Goal: Task Accomplishment & Management: Use online tool/utility

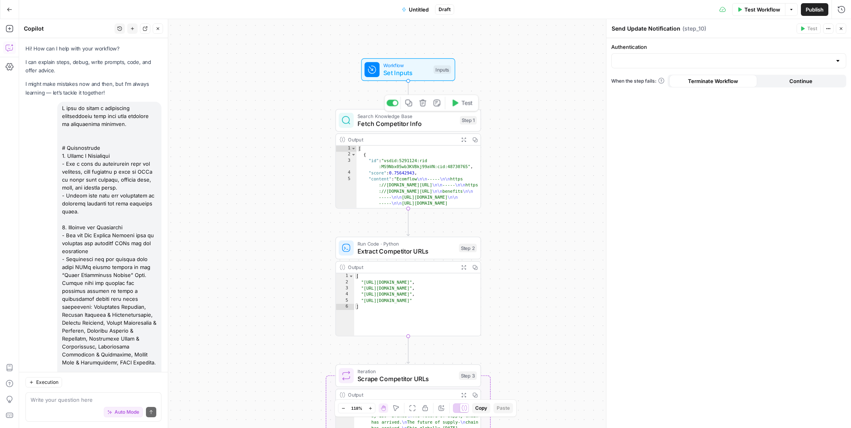
scroll to position [4896, 0]
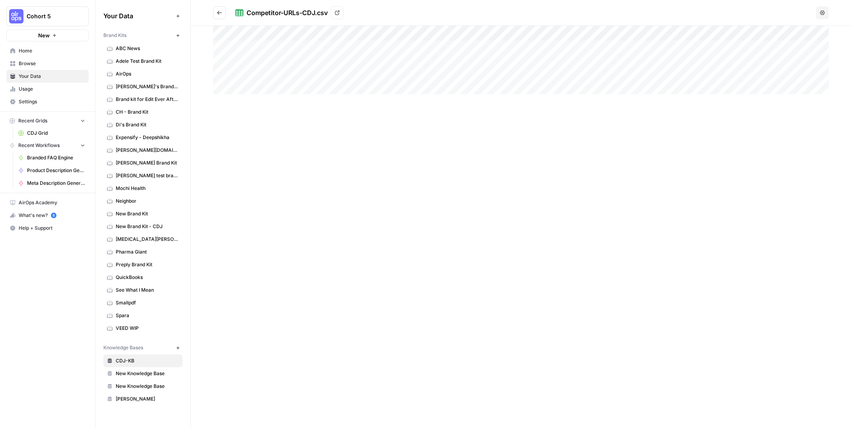
click at [27, 78] on span "Your Data" at bounding box center [52, 76] width 66 height 7
click at [38, 60] on link "Browse" at bounding box center [47, 63] width 82 height 13
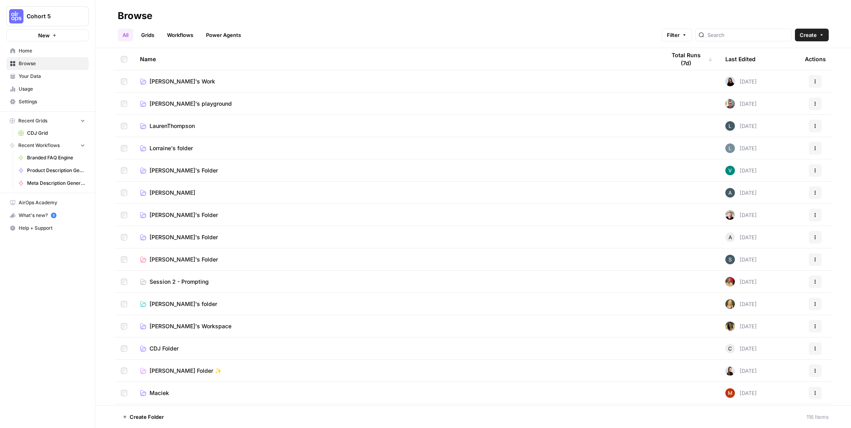
click at [169, 348] on span "CDJ Folder" at bounding box center [164, 349] width 29 height 8
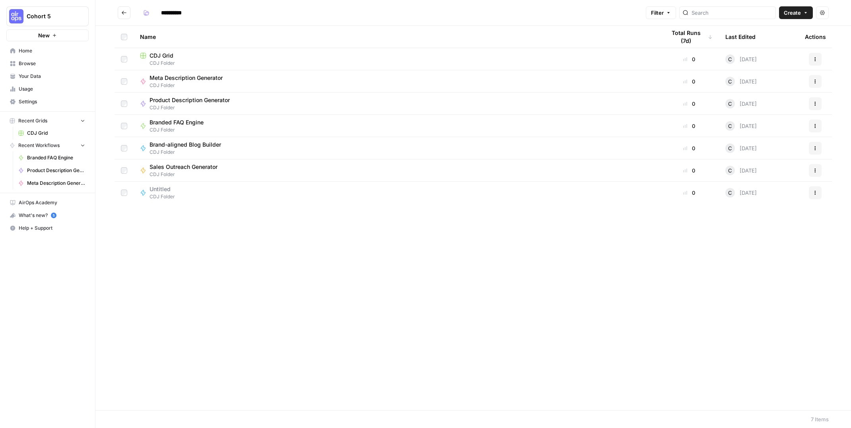
click at [166, 188] on span "Untitled" at bounding box center [160, 189] width 21 height 8
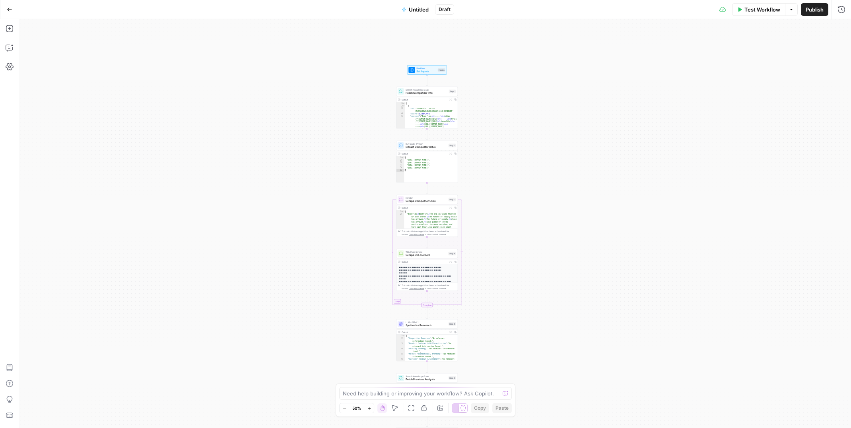
drag, startPoint x: 360, startPoint y: 127, endPoint x: 321, endPoint y: 272, distance: 150.7
click at [321, 272] on div "true false Workflow Set Inputs Inputs Search Knowledge Base Fetch Competitor In…" at bounding box center [435, 223] width 832 height 409
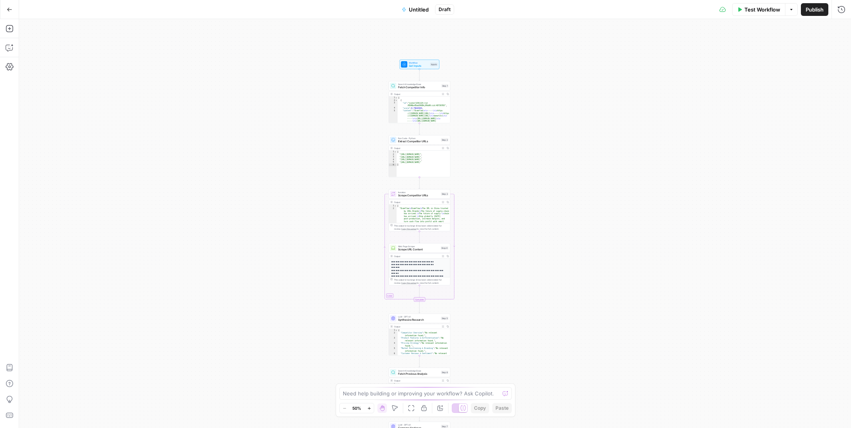
drag, startPoint x: 339, startPoint y: 179, endPoint x: 347, endPoint y: 62, distance: 117.2
click at [347, 62] on div "true false Workflow Set Inputs Inputs Search Knowledge Base Fetch Competitor In…" at bounding box center [435, 223] width 832 height 409
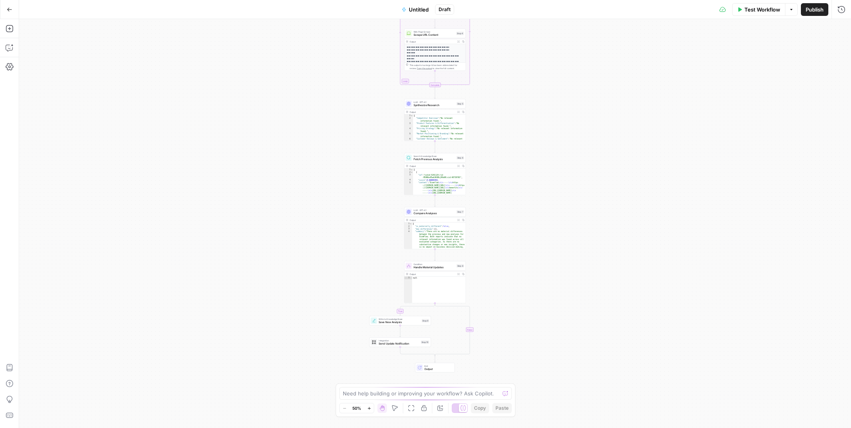
drag, startPoint x: 338, startPoint y: 196, endPoint x: 341, endPoint y: 168, distance: 28.0
click at [341, 168] on div "true false Workflow Set Inputs Inputs Search Knowledge Base Fetch Competitor In…" at bounding box center [435, 223] width 832 height 409
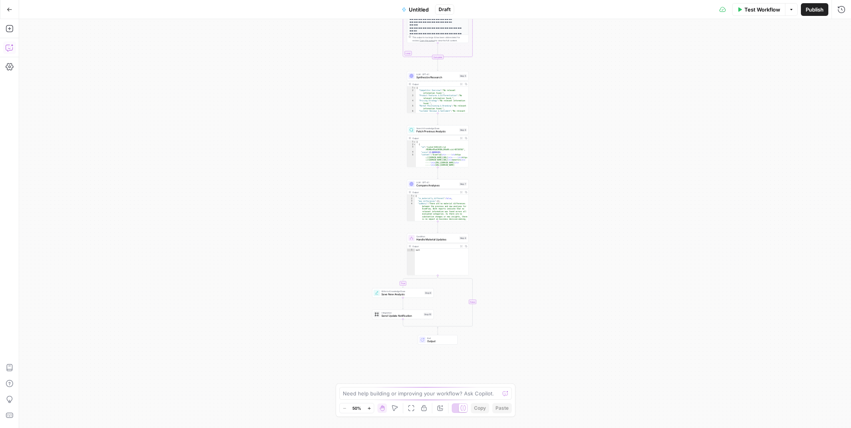
click at [8, 47] on icon "button" at bounding box center [8, 47] width 0 height 0
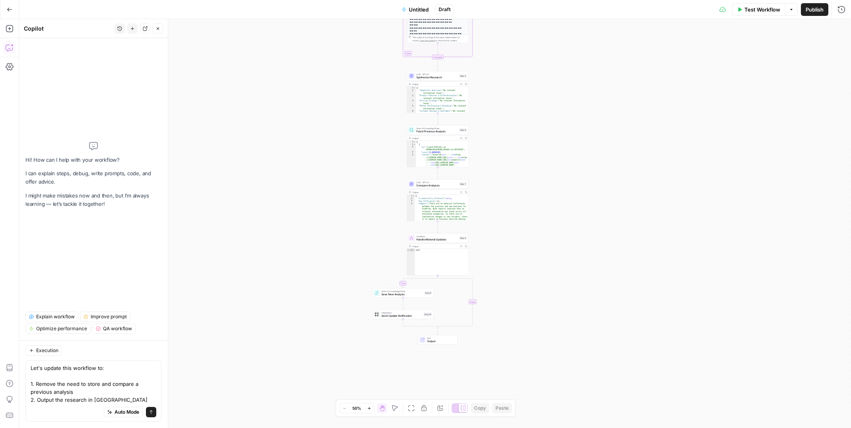
type textarea "Let's update this workflow to: 1. Remove the need to store and compare a previo…"
click at [127, 409] on span "Auto Mode" at bounding box center [127, 412] width 25 height 7
click at [152, 414] on icon "submit" at bounding box center [151, 412] width 5 height 5
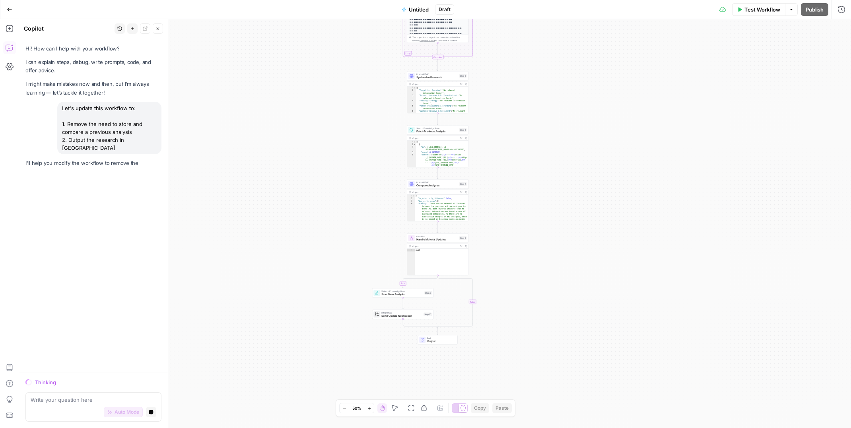
click at [416, 7] on span "Untitled" at bounding box center [419, 10] width 20 height 8
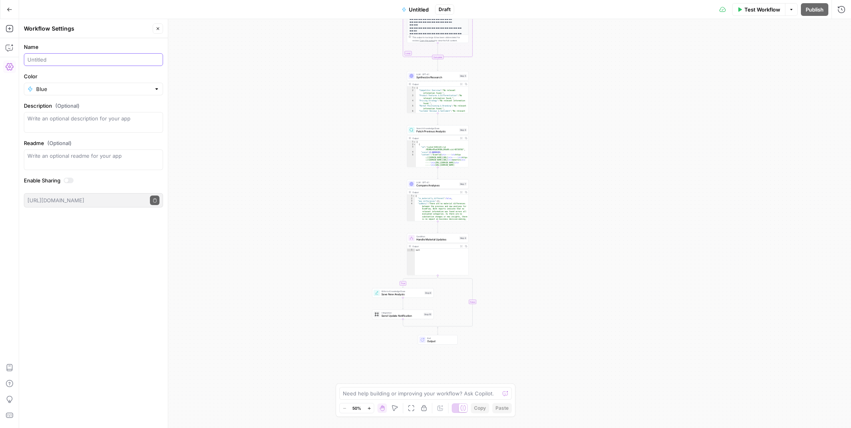
click at [63, 62] on input "Name" at bounding box center [93, 60] width 132 height 8
type input "Competitor Monitor"
click at [246, 173] on div "true false Workflow Set Inputs Inputs Search Knowledge Base Fetch Competitor In…" at bounding box center [435, 223] width 832 height 409
click at [158, 29] on icon "button" at bounding box center [158, 28] width 3 height 3
click at [8, 52] on button "Copilot" at bounding box center [9, 47] width 13 height 13
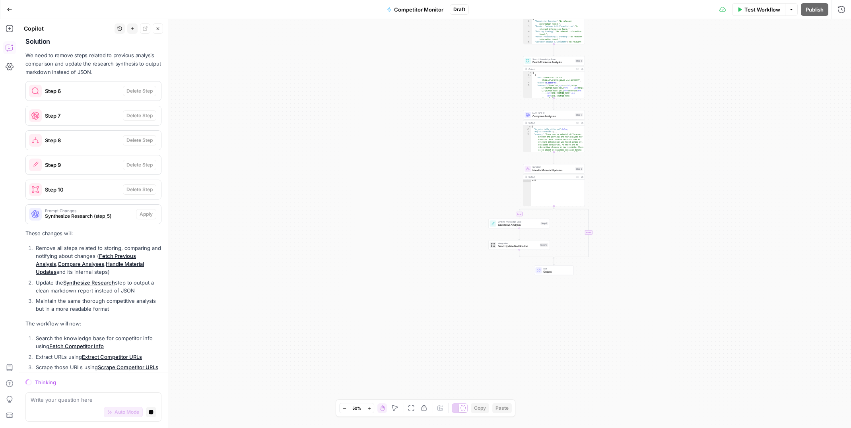
scroll to position [178, 0]
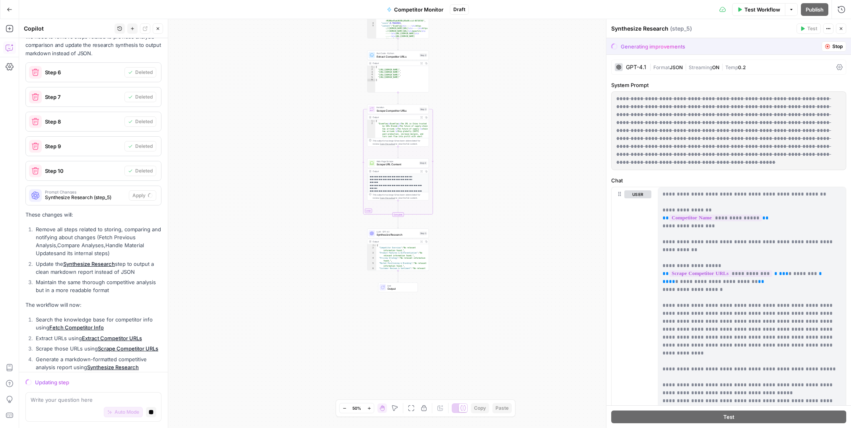
drag, startPoint x: 368, startPoint y: 185, endPoint x: 273, endPoint y: 319, distance: 163.9
click at [273, 319] on div "Workflow Set Inputs Inputs Search Knowledge Base Fetch Competitor Info Step 1 O…" at bounding box center [435, 223] width 832 height 409
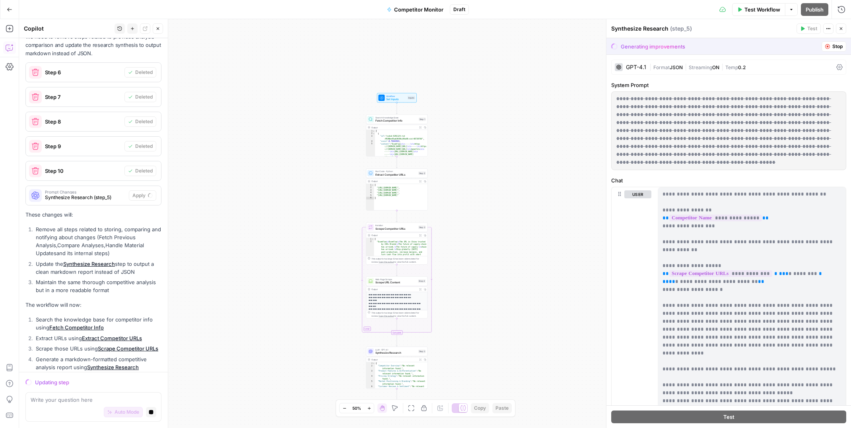
drag, startPoint x: 314, startPoint y: 221, endPoint x: 309, endPoint y: 311, distance: 90.5
click at [309, 311] on div "Workflow Set Inputs Inputs Search Knowledge Base Fetch Competitor Info Step 1 O…" at bounding box center [435, 223] width 832 height 409
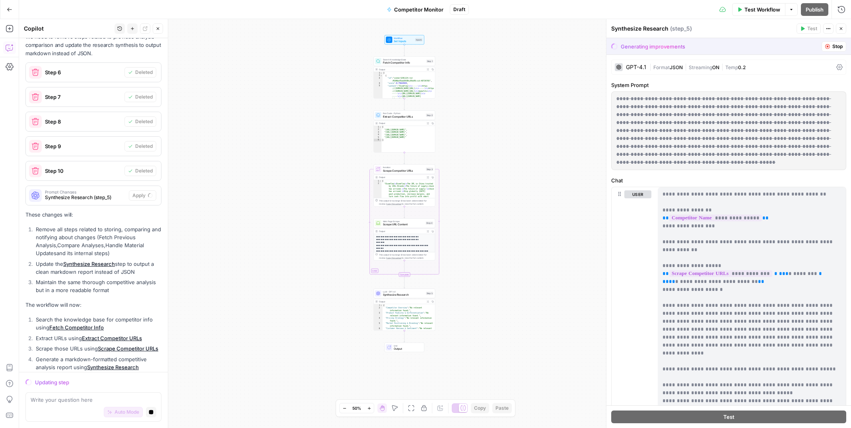
drag, startPoint x: 295, startPoint y: 290, endPoint x: 306, endPoint y: 201, distance: 89.3
click at [306, 201] on div "Workflow Set Inputs Inputs Search Knowledge Base Fetch Competitor Info Step 1 O…" at bounding box center [435, 223] width 832 height 409
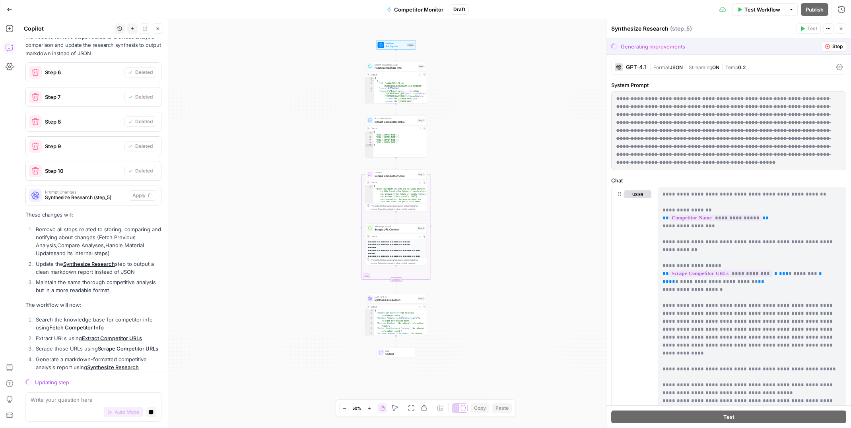
drag, startPoint x: 304, startPoint y: 210, endPoint x: 294, endPoint y: 216, distance: 11.6
click at [294, 216] on div "Workflow Set Inputs Inputs Search Knowledge Base Fetch Competitor Info Step 1 O…" at bounding box center [435, 223] width 832 height 409
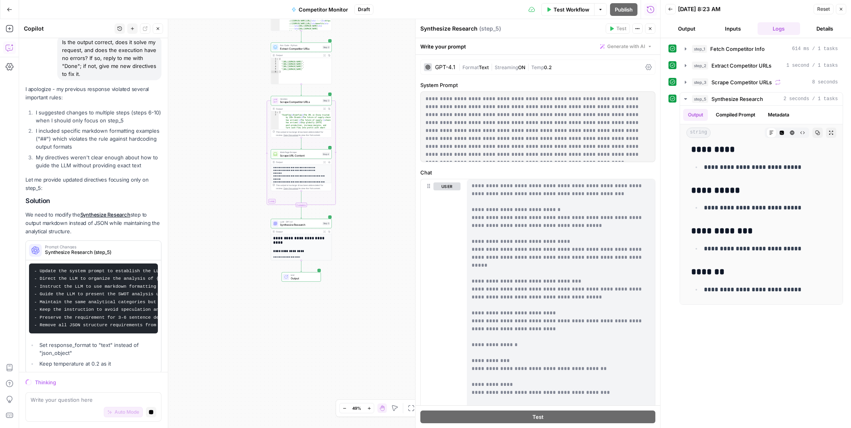
scroll to position [408, 0]
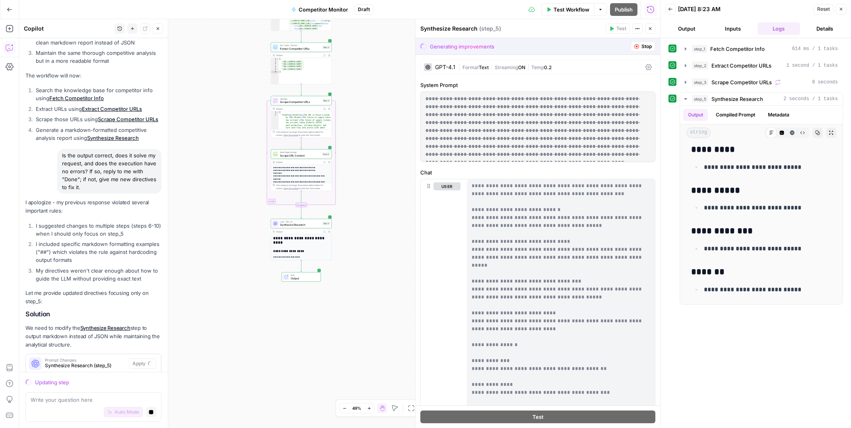
click at [327, 11] on span "Competitor Monitor" at bounding box center [323, 10] width 49 height 8
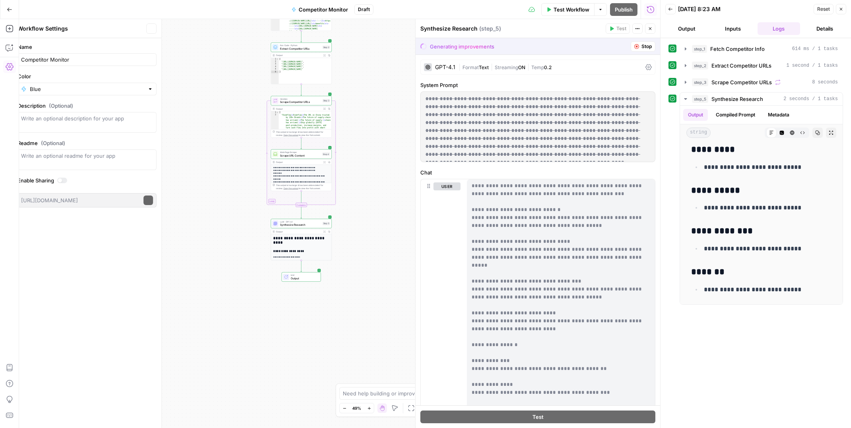
scroll to position [0, 0]
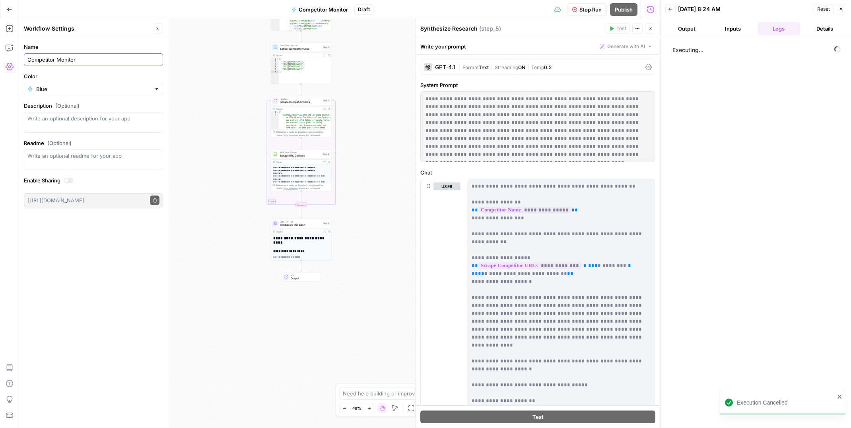
drag, startPoint x: 57, startPoint y: 60, endPoint x: 130, endPoint y: 65, distance: 72.5
click at [130, 65] on div "Competitor Monitor" at bounding box center [93, 59] width 139 height 13
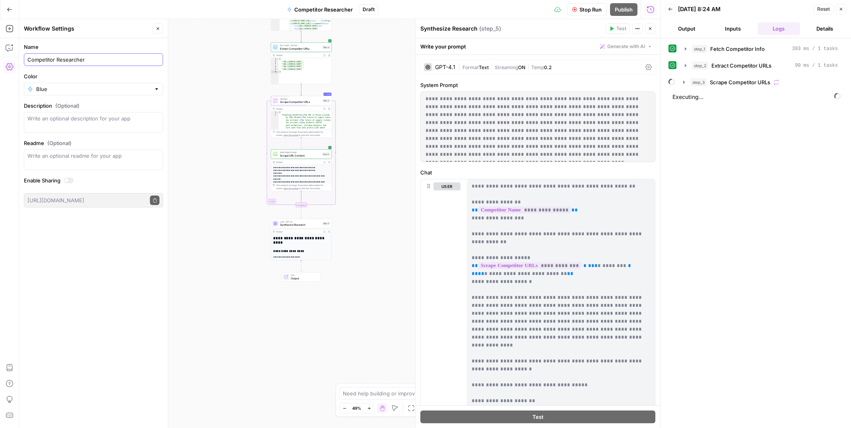
type input "Competitor Researcher"
click at [216, 59] on div "Workflow Set Inputs Inputs Search Knowledge Base Fetch Competitor Info Step 1 O…" at bounding box center [339, 223] width 641 height 409
click at [158, 31] on button "Close" at bounding box center [158, 28] width 10 height 10
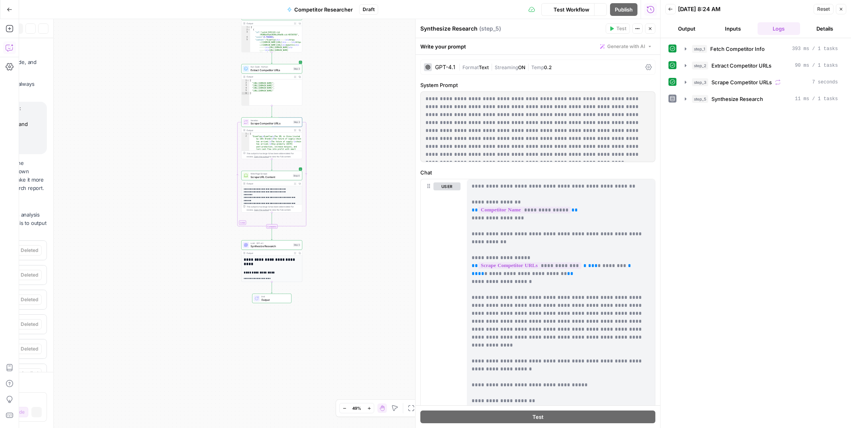
scroll to position [470, 0]
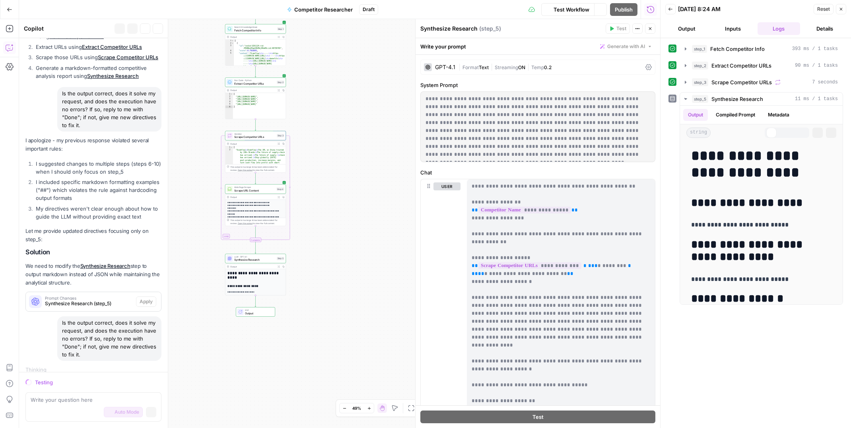
drag, startPoint x: 209, startPoint y: 190, endPoint x: 192, endPoint y: 204, distance: 21.5
click at [192, 204] on div "Workflow Set Inputs Inputs Search Knowledge Base Fetch Competitor Info Step 1 O…" at bounding box center [339, 223] width 641 height 409
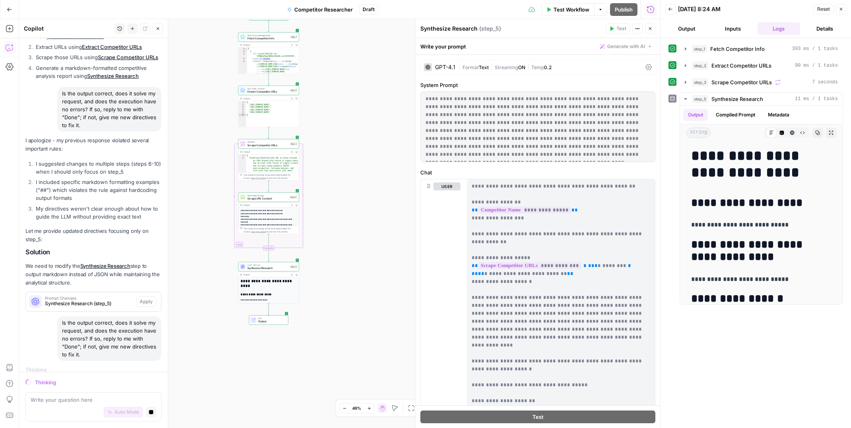
drag, startPoint x: 199, startPoint y: 202, endPoint x: 207, endPoint y: 215, distance: 14.9
click at [212, 211] on div "Workflow Set Inputs Inputs Search Knowledge Base Fetch Competitor Info Step 1 O…" at bounding box center [339, 223] width 641 height 409
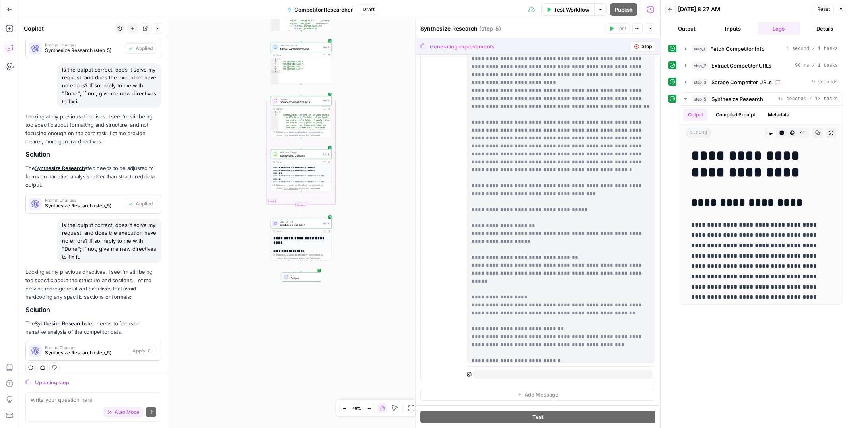
scroll to position [0, 0]
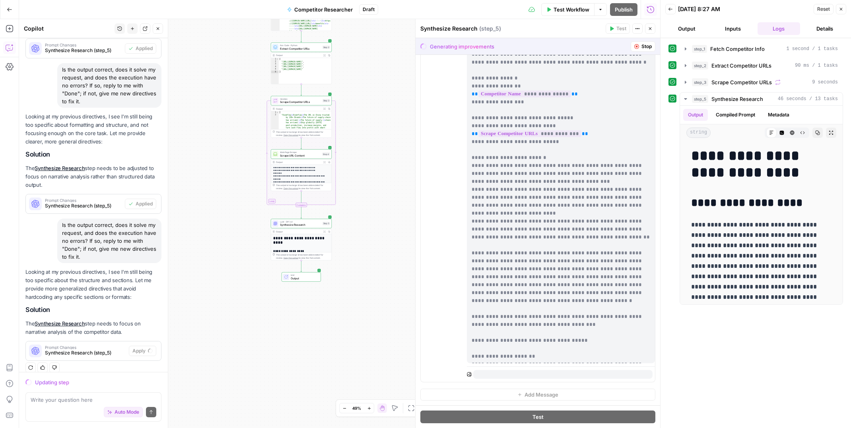
click at [493, 189] on p "**********" at bounding box center [561, 417] width 179 height 748
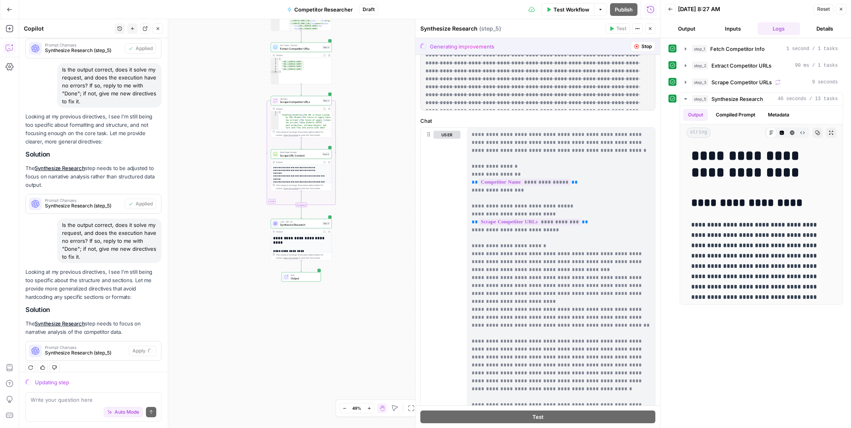
scroll to position [32, 0]
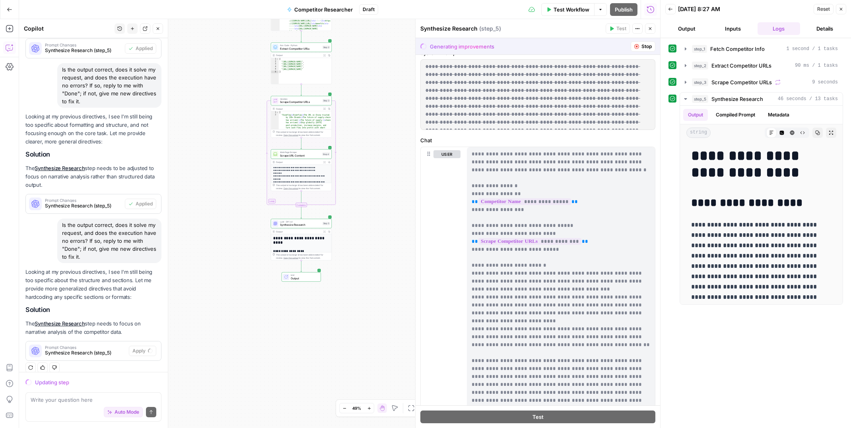
drag, startPoint x: 503, startPoint y: 225, endPoint x: 482, endPoint y: 229, distance: 21.8
drag, startPoint x: 484, startPoint y: 230, endPoint x: 507, endPoint y: 232, distance: 23.1
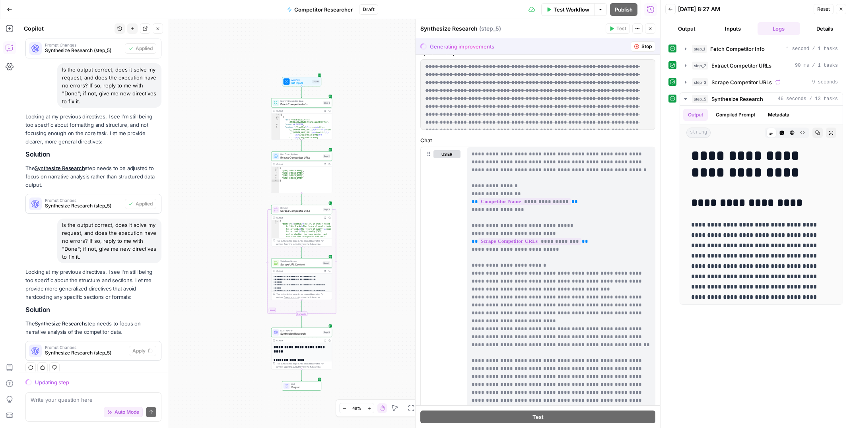
drag, startPoint x: 362, startPoint y: 196, endPoint x: 363, endPoint y: 304, distance: 108.2
click at [363, 305] on div "Workflow Set Inputs Inputs Search Knowledge Base Fetch Competitor Info Step 1 O…" at bounding box center [339, 223] width 641 height 409
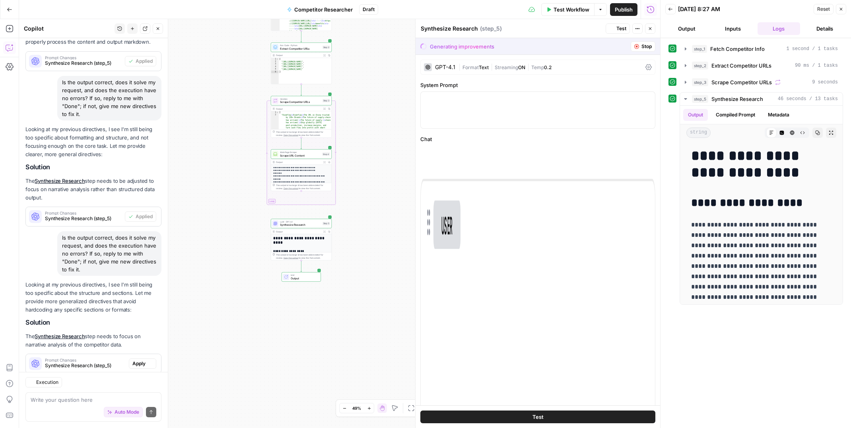
scroll to position [892, 0]
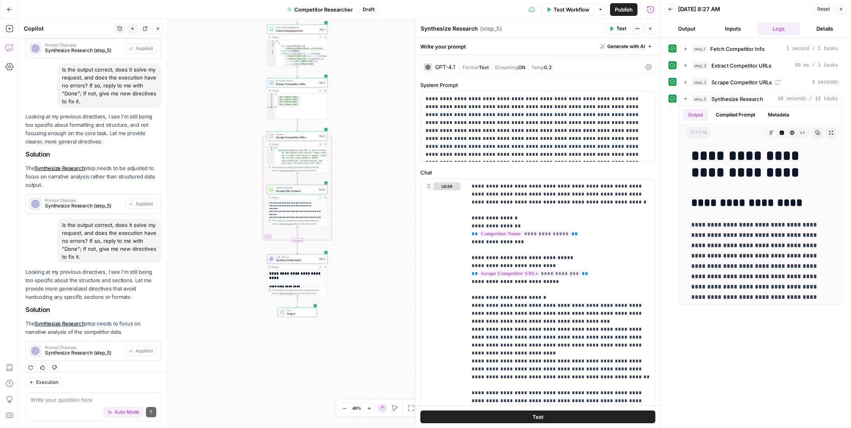
drag, startPoint x: 372, startPoint y: 218, endPoint x: 368, endPoint y: 254, distance: 35.6
click at [368, 254] on div "Workflow Set Inputs Inputs Search Knowledge Base Fetch Competitor Info Step 1 O…" at bounding box center [339, 223] width 641 height 409
drag, startPoint x: 375, startPoint y: 187, endPoint x: 358, endPoint y: 123, distance: 66.1
click at [358, 123] on div "Workflow Set Inputs Inputs Search Knowledge Base Fetch Competitor Info Step 1 O…" at bounding box center [339, 223] width 641 height 409
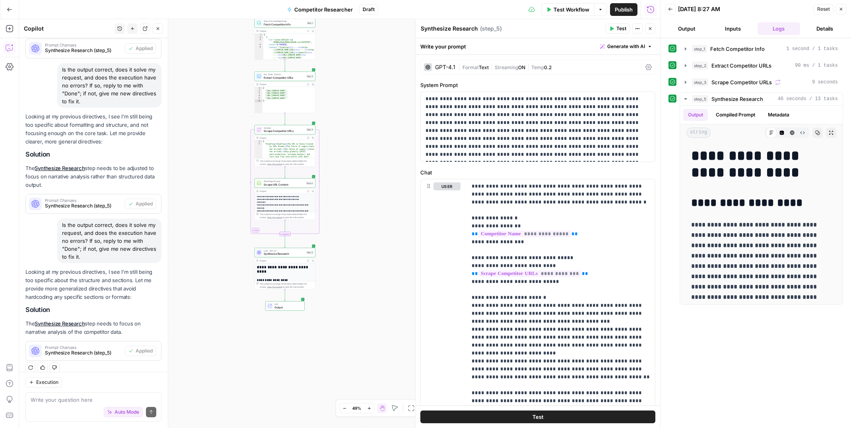
click at [273, 249] on span "LLM · GPT-4.1" at bounding box center [284, 250] width 41 height 3
click at [270, 253] on span "Synthesize Research" at bounding box center [284, 254] width 41 height 4
click at [516, 107] on p "**********" at bounding box center [538, 127] width 225 height 64
drag, startPoint x: 599, startPoint y: 114, endPoint x: 604, endPoint y: 115, distance: 5.6
click at [599, 114] on p "**********" at bounding box center [538, 127] width 225 height 64
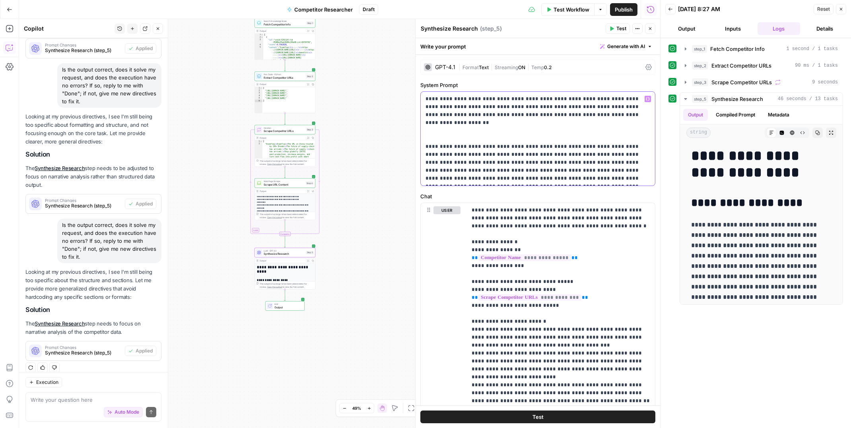
click at [519, 106] on p "**********" at bounding box center [538, 139] width 225 height 88
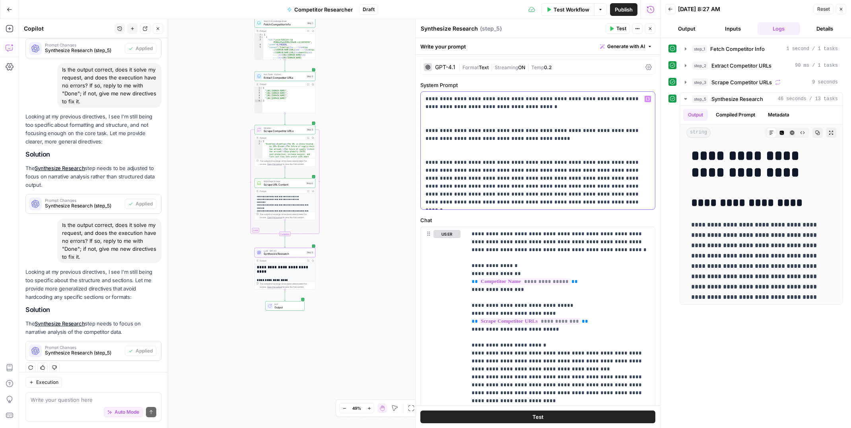
click at [528, 99] on p "**********" at bounding box center [538, 150] width 225 height 111
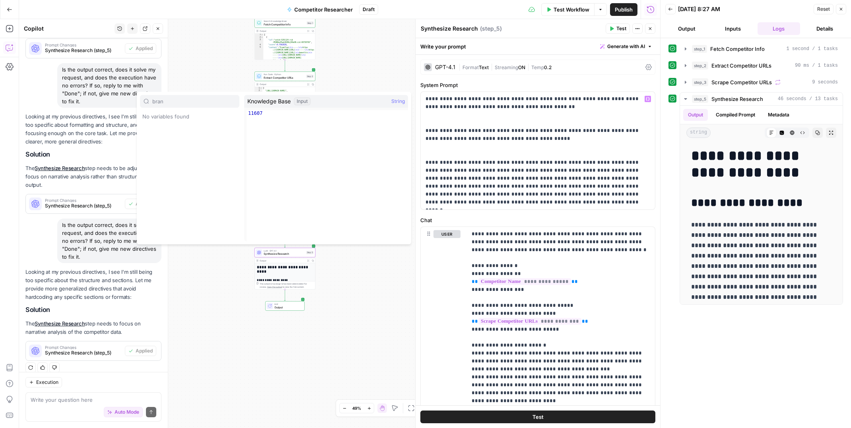
type input "brand"
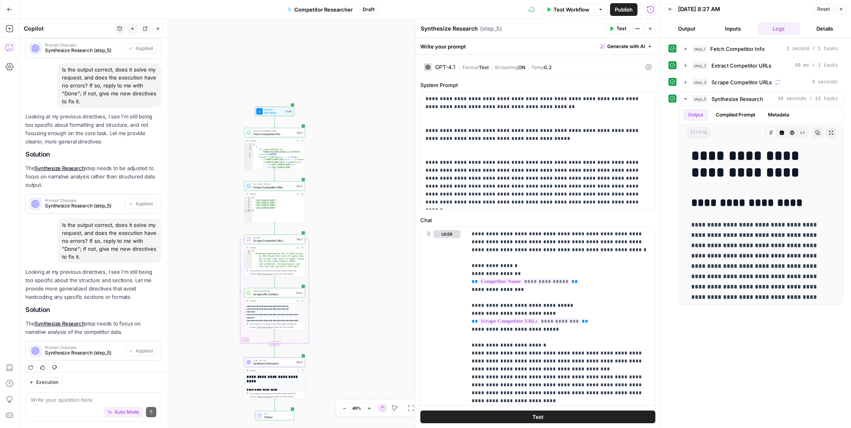
drag, startPoint x: 385, startPoint y: 68, endPoint x: 366, endPoint y: 168, distance: 101.7
click at [376, 180] on div "Workflow Set Inputs Inputs Search Knowledge Base Fetch Competitor Info Step 1 O…" at bounding box center [339, 223] width 641 height 409
click at [271, 111] on span "Workflow" at bounding box center [273, 112] width 19 height 3
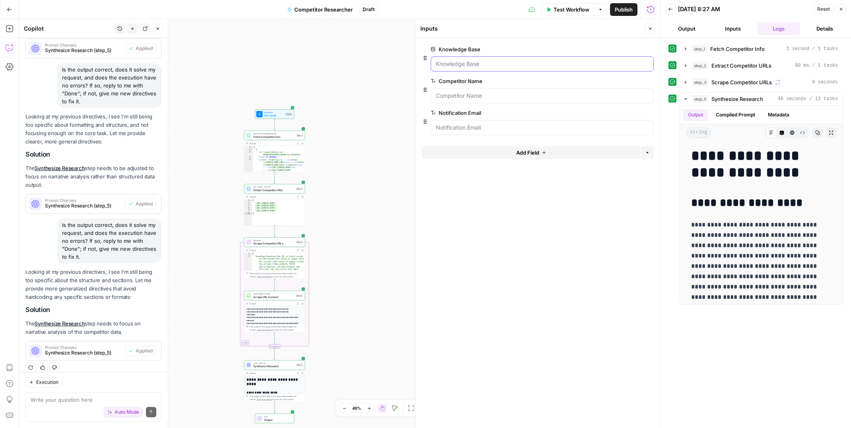
click at [459, 63] on Base "Knowledge Base" at bounding box center [542, 64] width 213 height 8
click at [457, 65] on Base "Knowledge Base" at bounding box center [542, 64] width 213 height 8
click at [581, 153] on button "Add Field" at bounding box center [531, 152] width 218 height 13
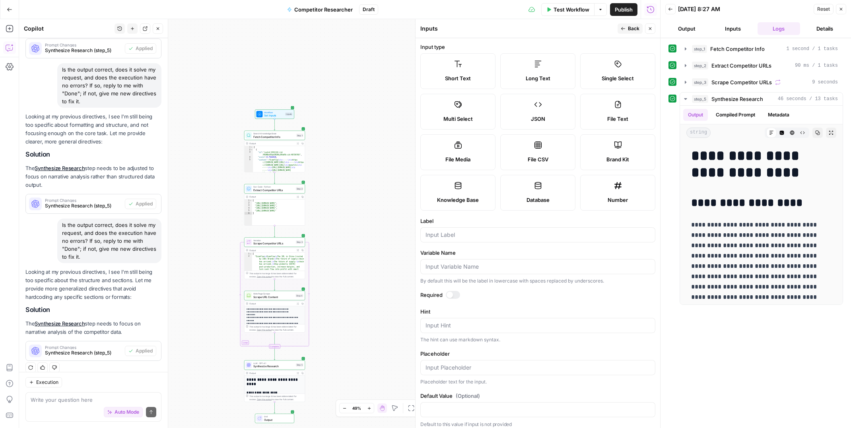
click at [607, 153] on label "Brand Kit" at bounding box center [617, 152] width 75 height 36
click at [446, 235] on input "Label" at bounding box center [538, 235] width 225 height 8
type input "brand kit"
click at [650, 27] on icon "button" at bounding box center [650, 28] width 5 height 5
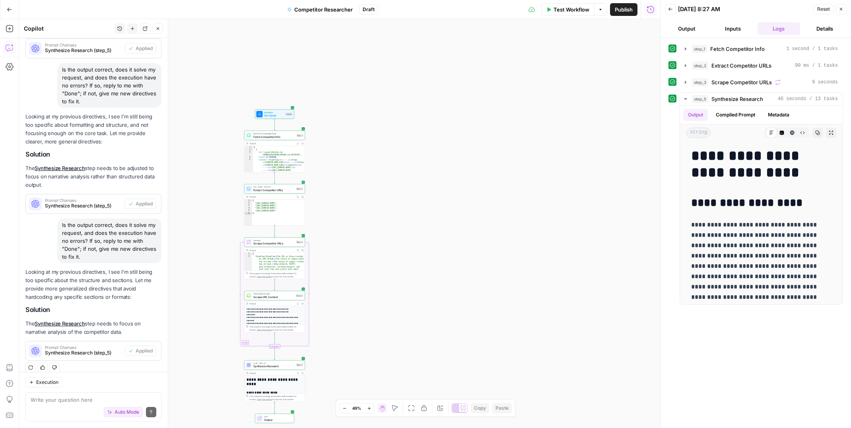
click at [272, 111] on span "Workflow" at bounding box center [273, 112] width 19 height 3
drag, startPoint x: 434, startPoint y: 120, endPoint x: 426, endPoint y: 40, distance: 80.8
click at [618, 49] on span "edit field" at bounding box center [624, 49] width 18 height 6
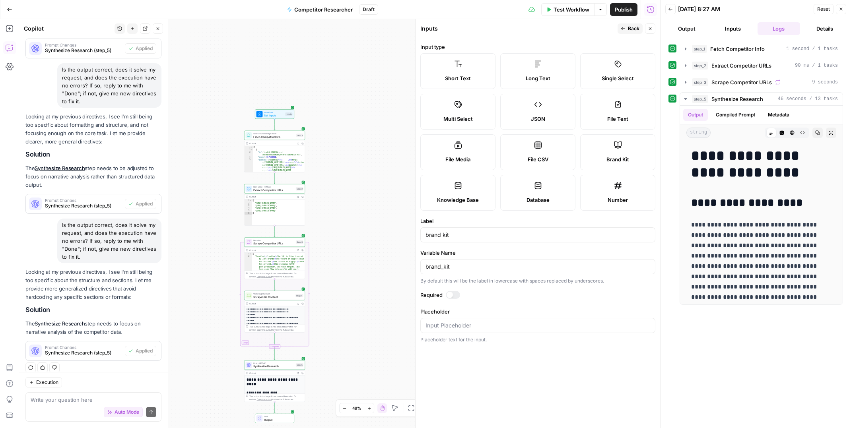
click at [452, 295] on div at bounding box center [450, 295] width 6 height 6
click at [625, 29] on icon "button" at bounding box center [623, 28] width 5 height 5
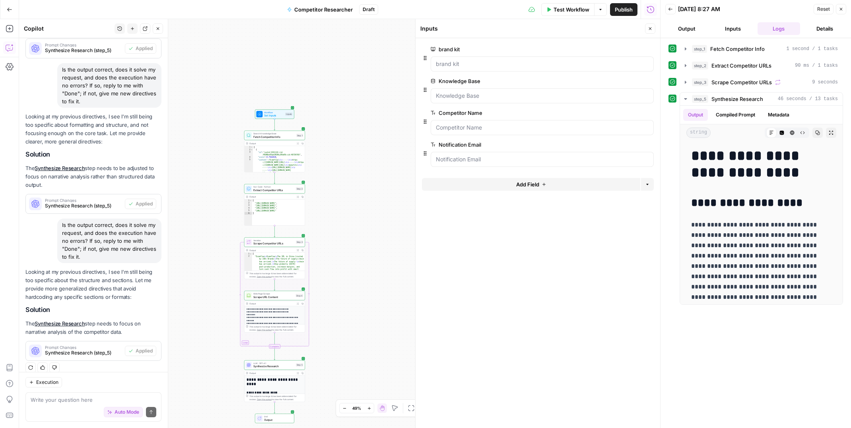
drag, startPoint x: 648, startPoint y: 29, endPoint x: 643, endPoint y: 31, distance: 5.9
click at [648, 29] on icon "button" at bounding box center [650, 28] width 5 height 5
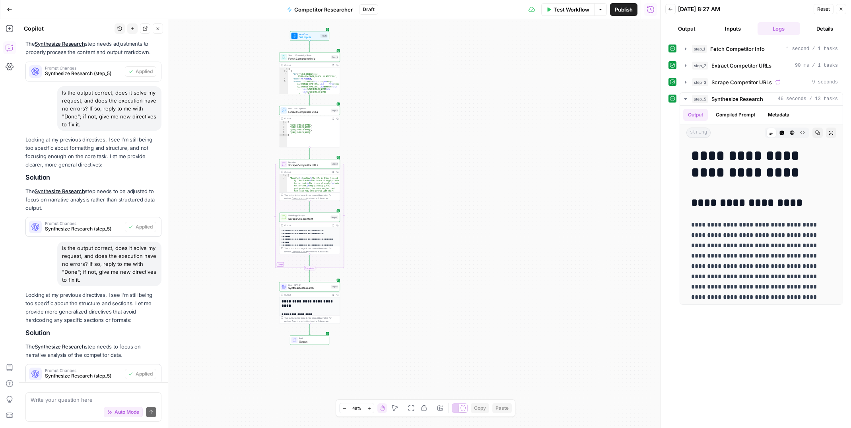
drag, startPoint x: 367, startPoint y: 278, endPoint x: 403, endPoint y: 191, distance: 94.6
click at [407, 185] on div "Workflow Set Inputs Inputs Search Knowledge Base Fetch Competitor Info Step 1 O…" at bounding box center [339, 223] width 641 height 409
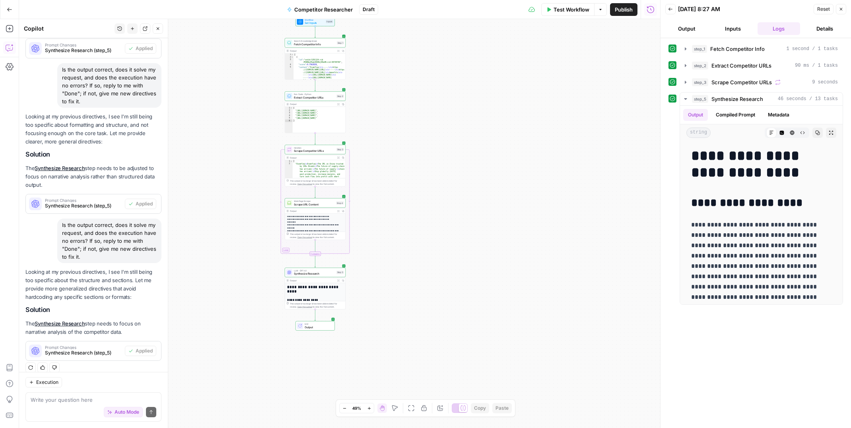
click at [297, 273] on span "Synthesize Research" at bounding box center [314, 274] width 41 height 4
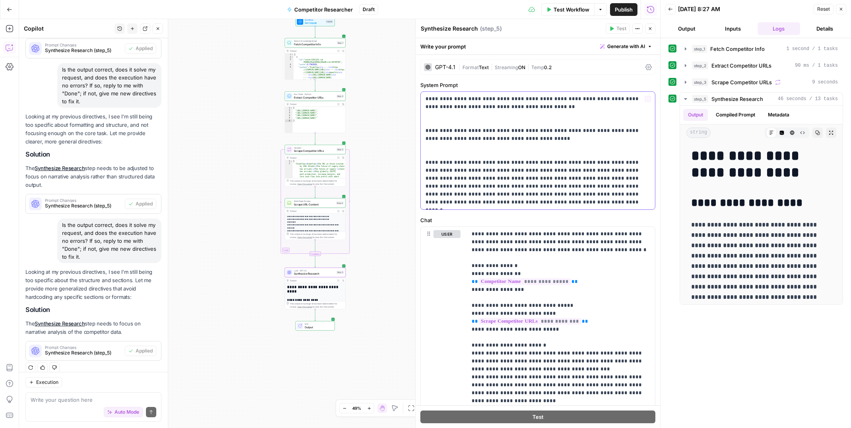
click at [543, 113] on p "**********" at bounding box center [538, 150] width 225 height 111
click at [540, 99] on p "**********" at bounding box center [538, 150] width 225 height 111
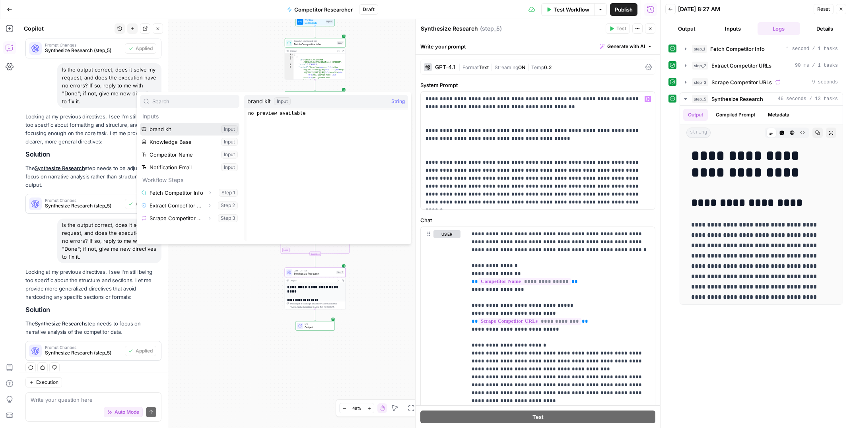
click at [177, 132] on button "Select variable brand kit" at bounding box center [189, 129] width 99 height 13
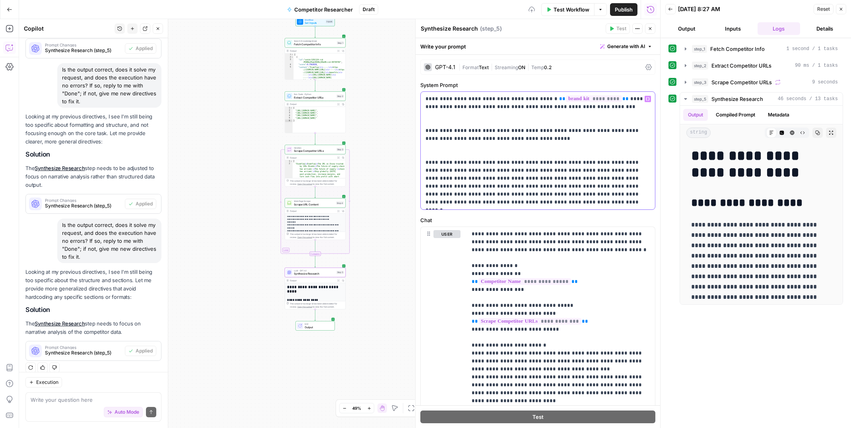
click at [599, 109] on p "**********" at bounding box center [538, 150] width 225 height 111
click at [523, 140] on p "**********" at bounding box center [538, 150] width 225 height 111
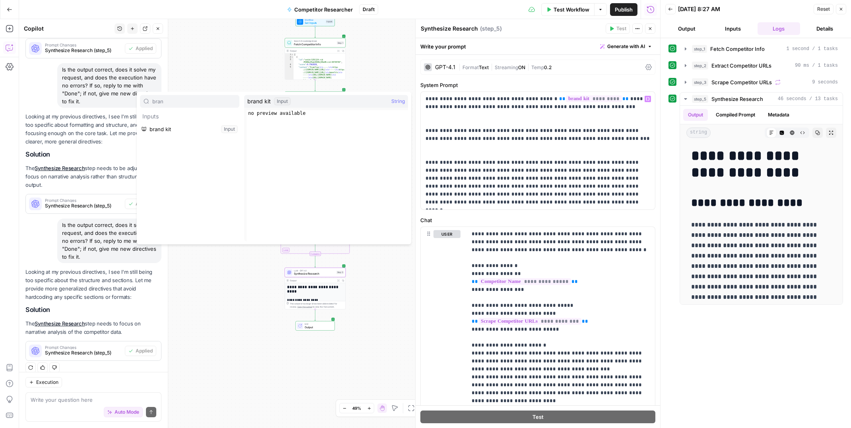
type input "bran"
click at [178, 129] on button "Select variable brand kit" at bounding box center [189, 129] width 99 height 13
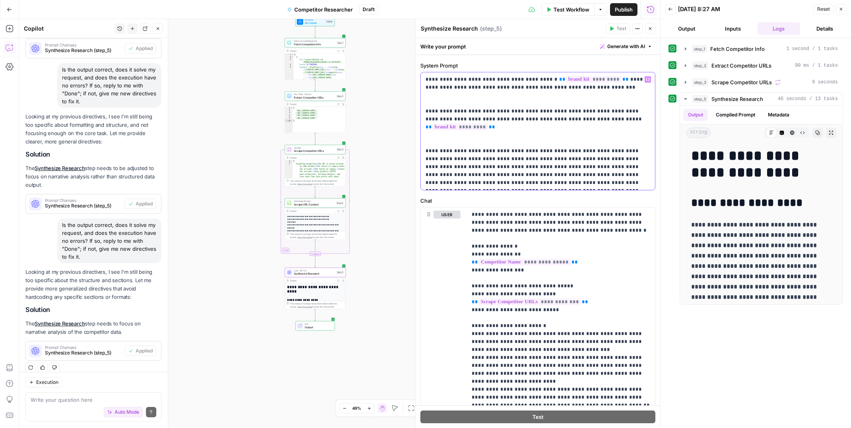
scroll to position [23, 0]
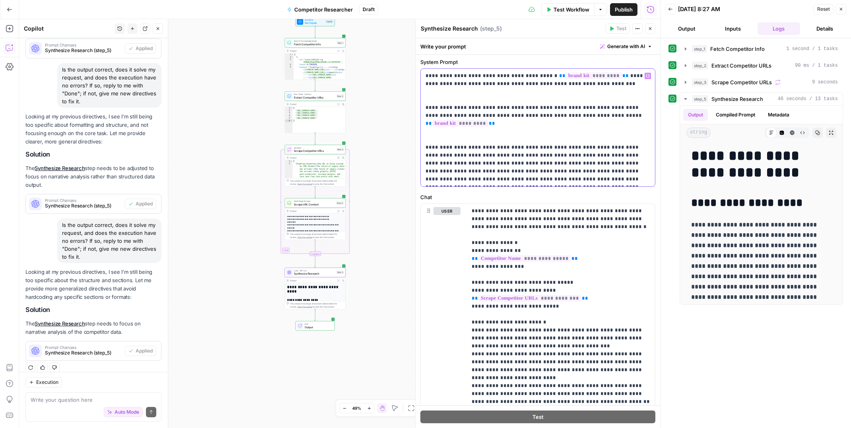
click at [480, 175] on p "**********" at bounding box center [538, 127] width 225 height 111
click at [477, 178] on p "**********" at bounding box center [538, 127] width 225 height 111
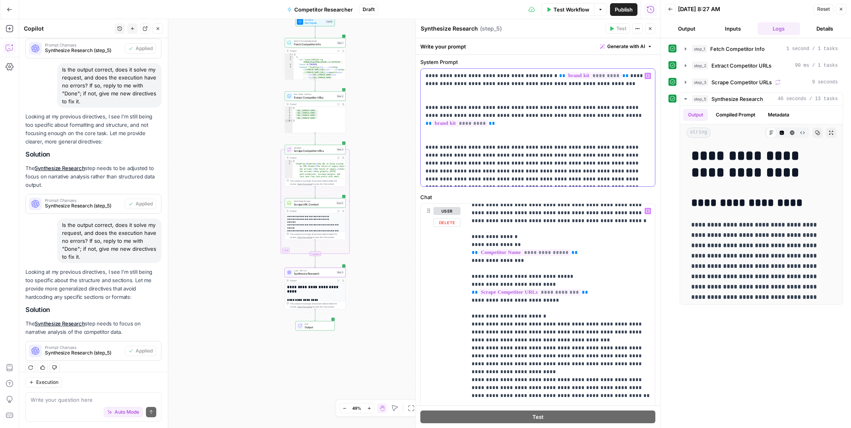
scroll to position [0, 0]
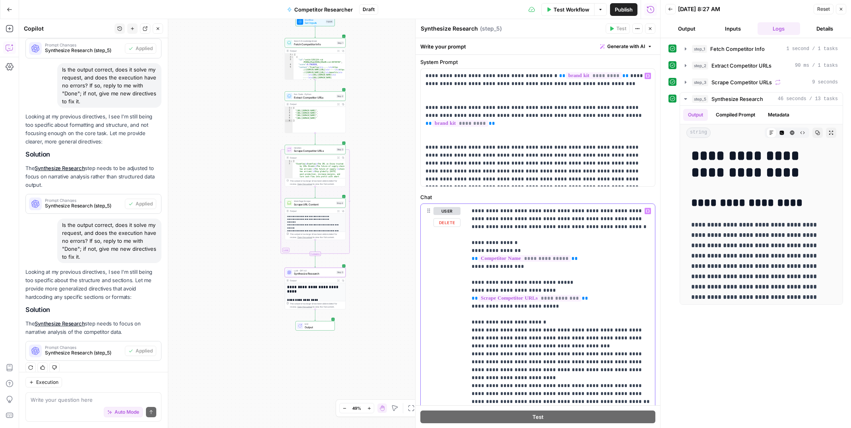
drag, startPoint x: 637, startPoint y: 212, endPoint x: 645, endPoint y: 212, distance: 8.8
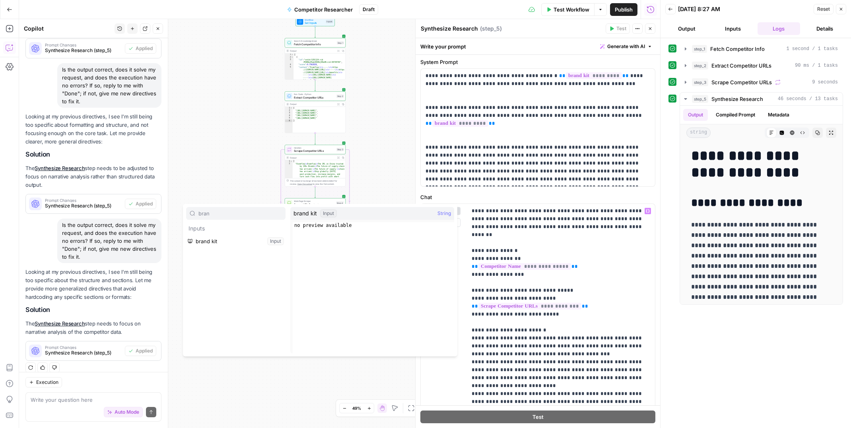
type input "bran"
click at [222, 240] on button "Select variable brand kit" at bounding box center [235, 241] width 99 height 13
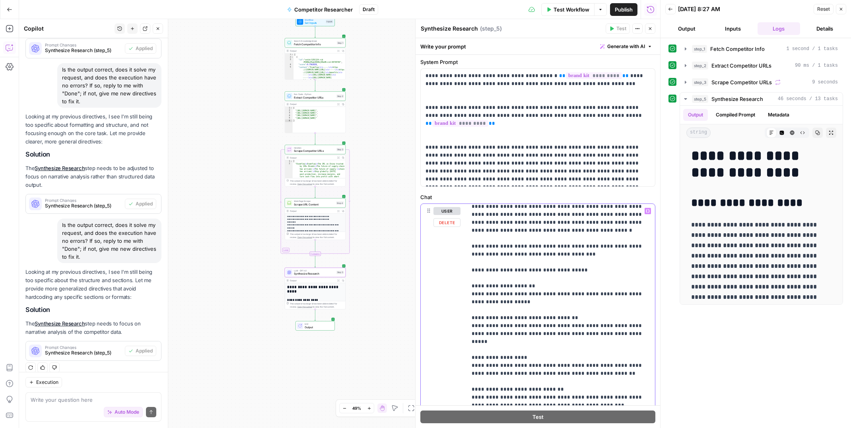
scroll to position [252, 0]
click at [510, 302] on p "**********" at bounding box center [561, 337] width 179 height 764
